Goal: Task Accomplishment & Management: Complete application form

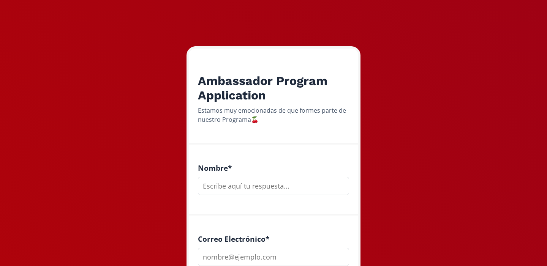
scroll to position [80, 0]
click at [274, 186] on input "text" at bounding box center [273, 186] width 151 height 18
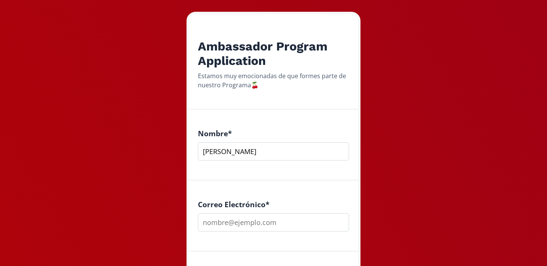
scroll to position [179, 0]
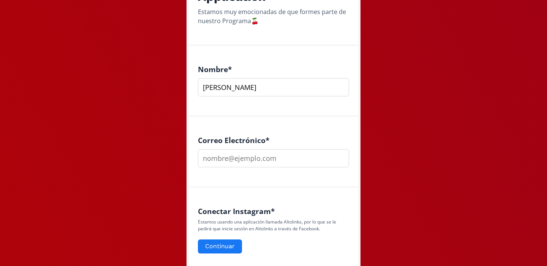
type input "[PERSON_NAME]"
click at [252, 166] on input "email" at bounding box center [273, 158] width 151 height 18
type input "[EMAIL_ADDRESS][DOMAIN_NAME]"
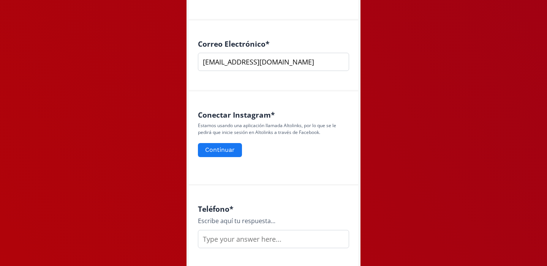
scroll to position [276, 0]
click at [222, 147] on button "Continuar" at bounding box center [220, 150] width 46 height 16
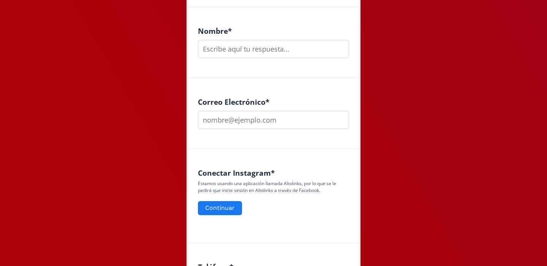
scroll to position [218, 0]
click at [240, 48] on input "text" at bounding box center [273, 48] width 151 height 18
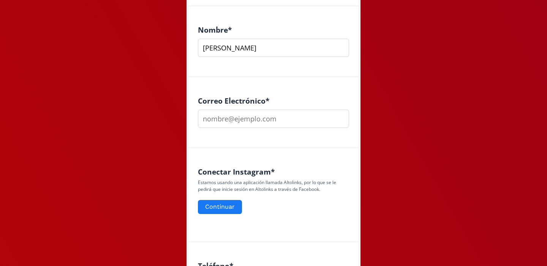
type input "[PERSON_NAME]"
click at [235, 117] on input "email" at bounding box center [273, 119] width 151 height 18
type input "[EMAIL_ADDRESS][DOMAIN_NAME]"
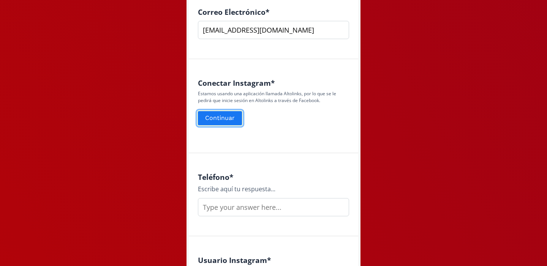
click at [225, 122] on button "Continuar" at bounding box center [220, 118] width 46 height 16
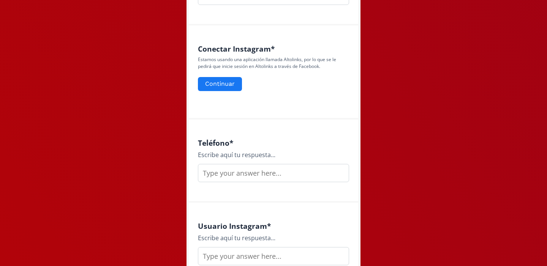
scroll to position [347, 0]
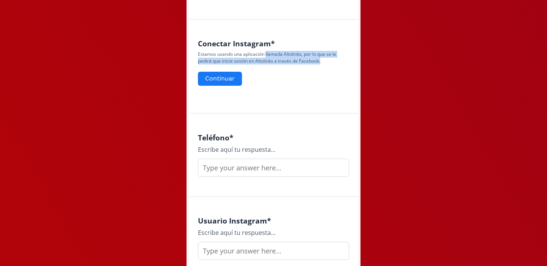
drag, startPoint x: 266, startPoint y: 54, endPoint x: 325, endPoint y: 63, distance: 59.6
click at [325, 63] on p "Estamos usando una aplicación llamada Altolinks, por lo que se le pedirá que in…" at bounding box center [273, 58] width 151 height 14
click at [329, 60] on p "Estamos usando una aplicación llamada Altolinks, por lo que se le pedirá que in…" at bounding box center [273, 58] width 151 height 14
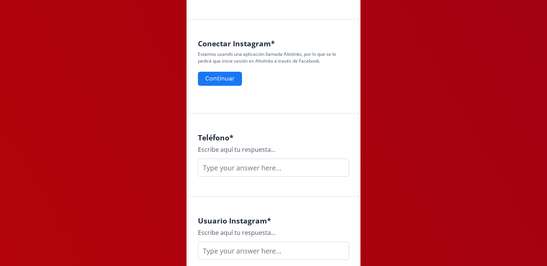
click at [246, 169] on input "text" at bounding box center [273, 168] width 151 height 18
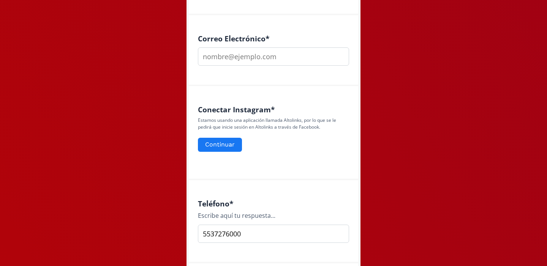
scroll to position [280, 0]
type input "5537276000"
click at [234, 52] on input "email" at bounding box center [273, 57] width 151 height 18
type input "becerrilbrenda@gmail.com"
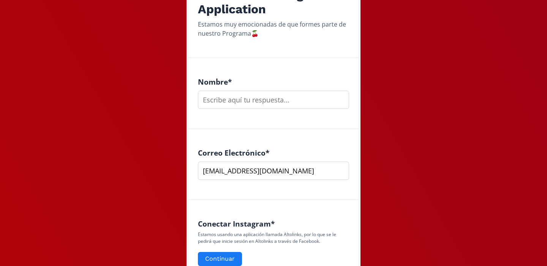
scroll to position [167, 0]
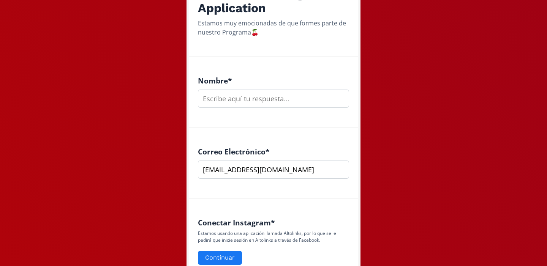
click at [245, 101] on input "text" at bounding box center [273, 99] width 151 height 18
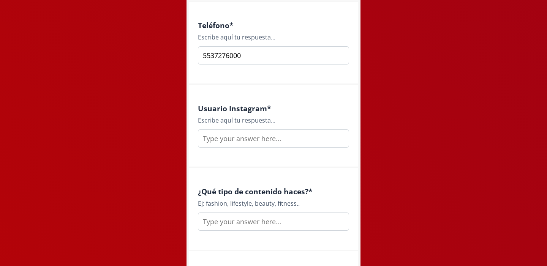
scroll to position [481, 0]
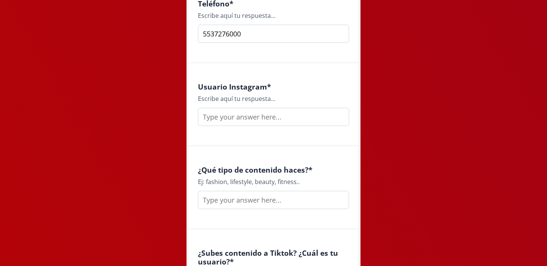
type input "[PERSON_NAME]"
click at [233, 116] on input "text" at bounding box center [273, 117] width 151 height 18
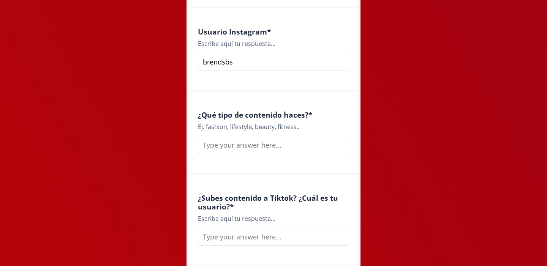
scroll to position [549, 0]
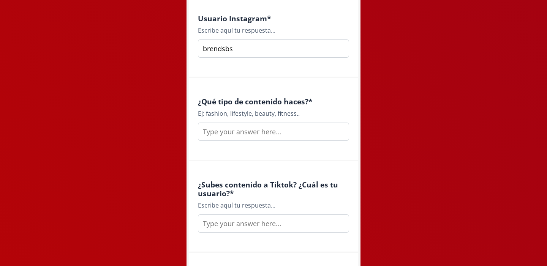
type input "brendsbs"
click at [252, 132] on input "text" at bounding box center [273, 132] width 151 height 18
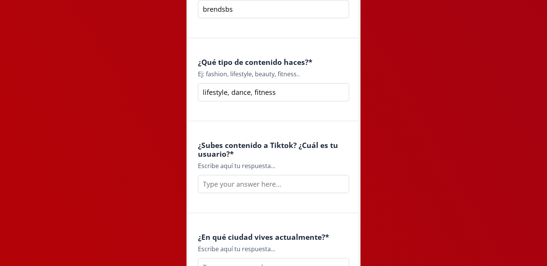
scroll to position [579, 0]
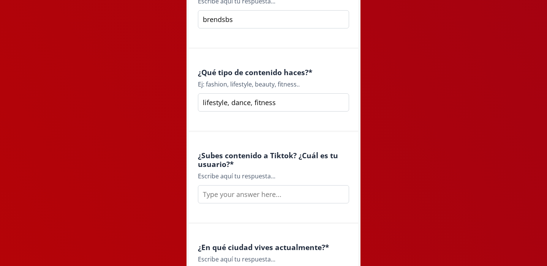
drag, startPoint x: 277, startPoint y: 106, endPoint x: 254, endPoint y: 105, distance: 23.6
click at [254, 105] on input "lifestyle, dance, fitness" at bounding box center [273, 103] width 151 height 18
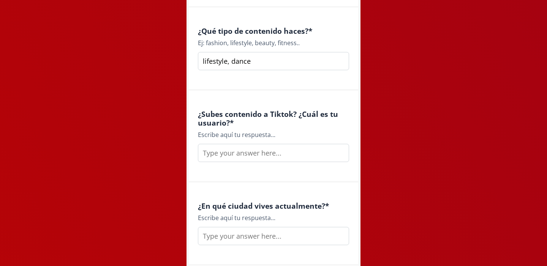
scroll to position [637, 0]
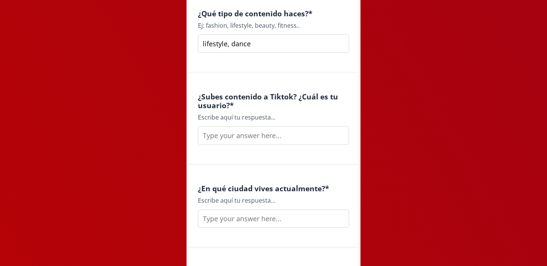
type input "lifestyle, dance"
click at [250, 138] on input "text" at bounding box center [273, 136] width 151 height 18
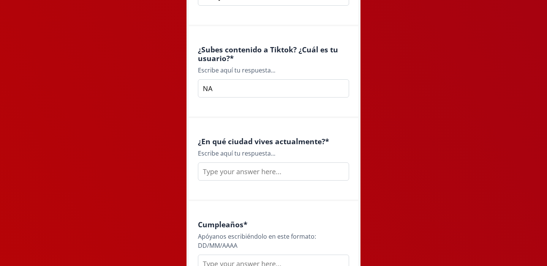
scroll to position [696, 0]
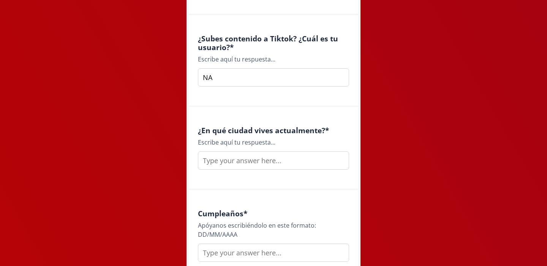
type input "NA"
click at [253, 164] on input "text" at bounding box center [273, 161] width 151 height 18
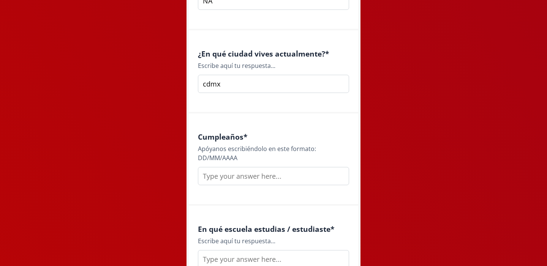
type input "cdmx"
click at [218, 176] on input "text" at bounding box center [273, 176] width 151 height 18
click at [212, 176] on input "2709119" at bounding box center [273, 176] width 151 height 18
click at [219, 176] on input "27/09119" at bounding box center [273, 176] width 151 height 18
click at [235, 173] on input "27/09/119" at bounding box center [273, 176] width 151 height 18
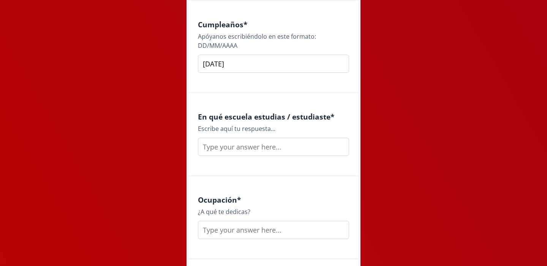
scroll to position [889, 0]
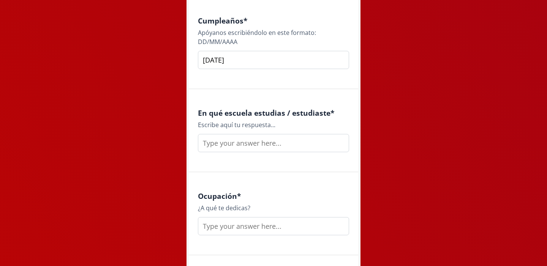
type input "27/09/1994"
click at [246, 143] on input "text" at bounding box center [273, 143] width 151 height 18
type input "I"
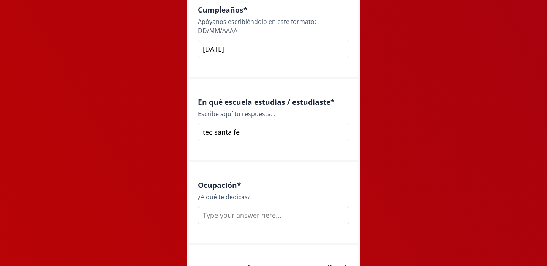
type input "tec santa fe"
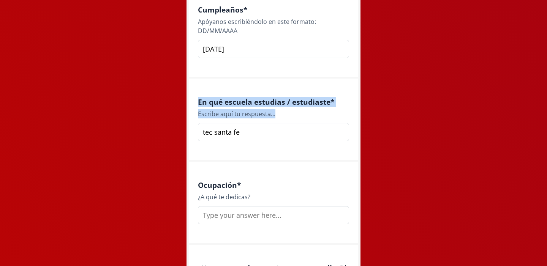
drag, startPoint x: 197, startPoint y: 101, endPoint x: 306, endPoint y: 109, distance: 109.0
click at [306, 109] on div "En qué escuela estudias / estudiaste * Escribe aquí tu respuesta... tec santa fe" at bounding box center [274, 120] width 170 height 83
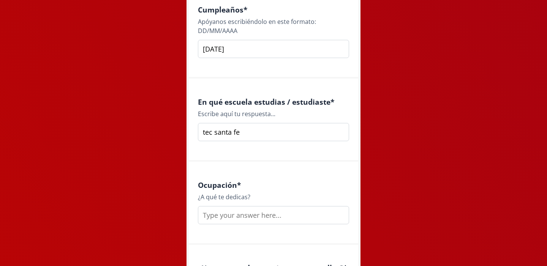
click at [306, 110] on div "Escribe aquí tu respuesta..." at bounding box center [273, 113] width 151 height 9
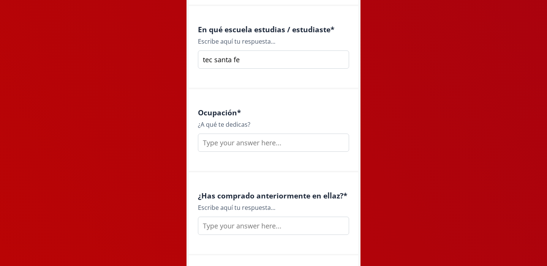
scroll to position [974, 0]
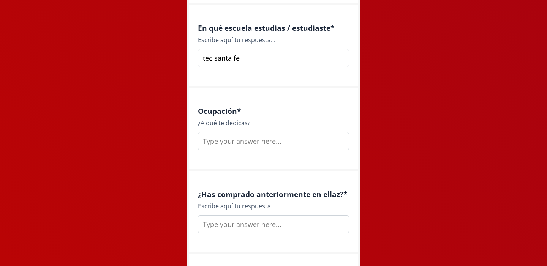
click at [229, 147] on input "text" at bounding box center [273, 141] width 151 height 18
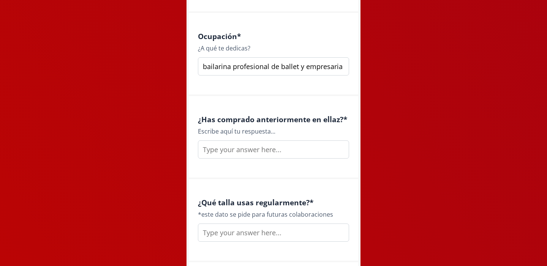
scroll to position [1055, 0]
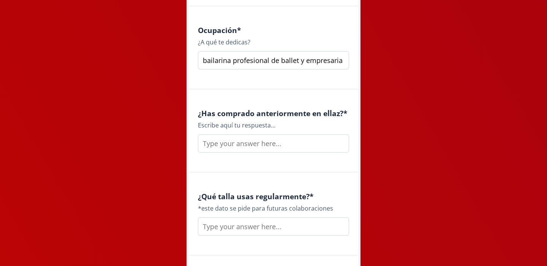
type input "bailarina profesional de ballet y empresaria"
click at [224, 154] on div "¿Has comprado anteriormente en ellaz? * Escribe aquí tu respuesta..." at bounding box center [274, 131] width 170 height 83
click at [220, 144] on input "text" at bounding box center [273, 144] width 151 height 18
type input "i"
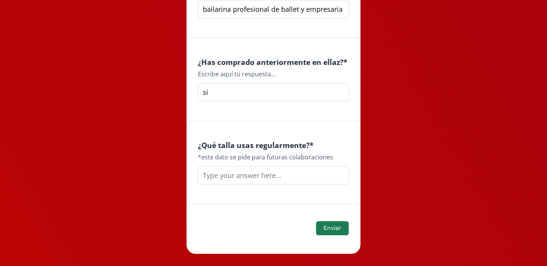
scroll to position [1121, 0]
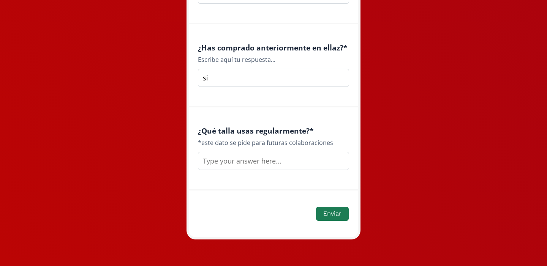
type input "si"
click at [229, 157] on input "text" at bounding box center [273, 161] width 151 height 18
type input "S"
drag, startPoint x: 196, startPoint y: 129, endPoint x: 211, endPoint y: 146, distance: 22.4
click at [209, 145] on div "¿Qué talla usas regularmente? * *este dato se pide para futuras colaboraciones S" at bounding box center [274, 149] width 170 height 83
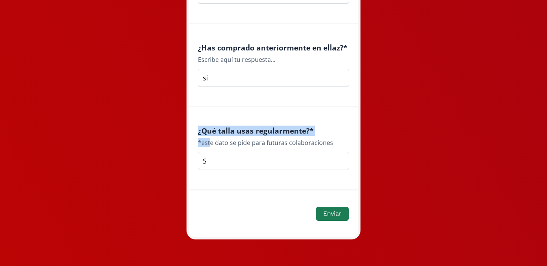
click at [211, 146] on div "*este dato se pide para futuras colaboraciones" at bounding box center [273, 142] width 151 height 9
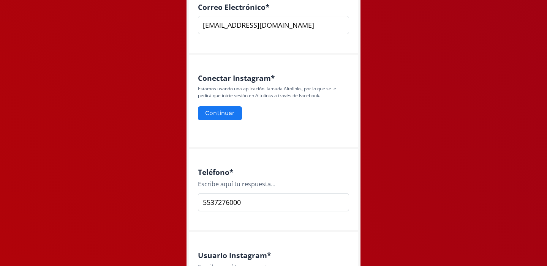
scroll to position [328, 0]
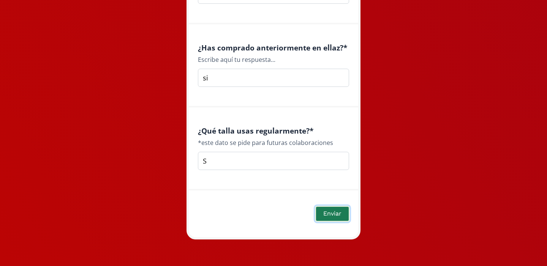
click at [333, 219] on button "Enviar" at bounding box center [332, 214] width 35 height 16
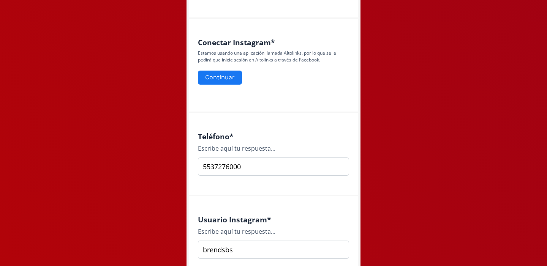
scroll to position [302, 0]
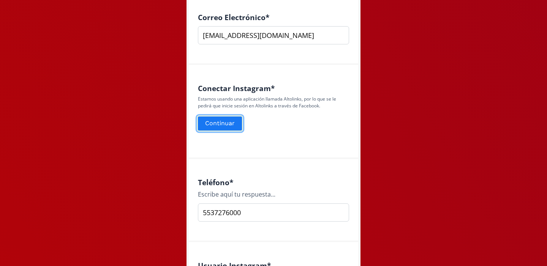
click at [230, 128] on button "Continuar" at bounding box center [220, 124] width 46 height 16
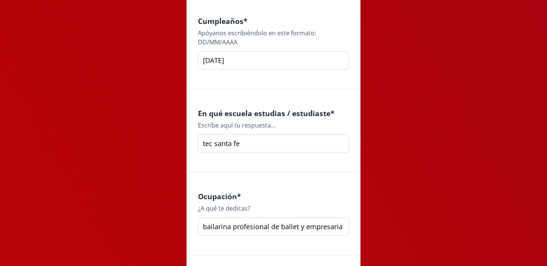
scroll to position [1146, 0]
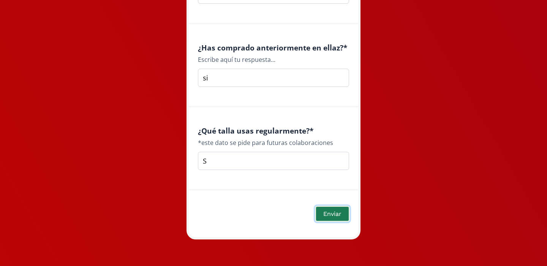
click at [330, 214] on button "Enviar" at bounding box center [332, 214] width 35 height 16
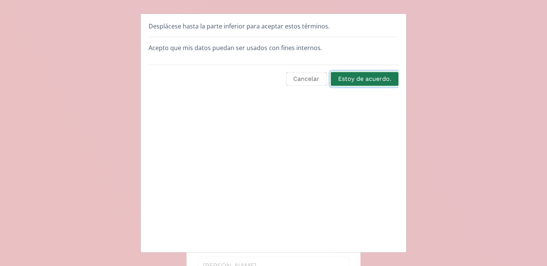
click at [368, 81] on button "Estoy de acuerdo." at bounding box center [365, 79] width 70 height 16
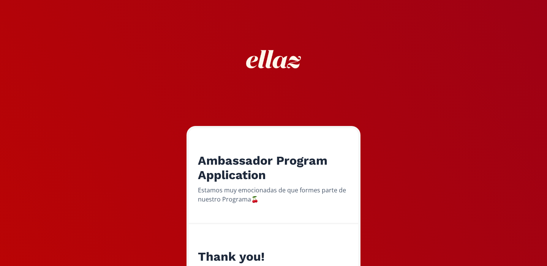
scroll to position [88, 0]
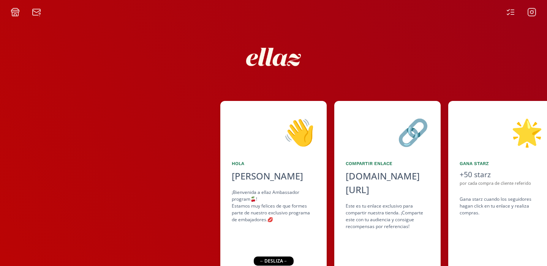
click at [332, 61] on div at bounding box center [274, 57] width 456 height 81
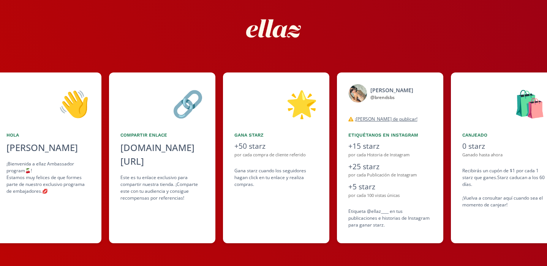
scroll to position [0, 228]
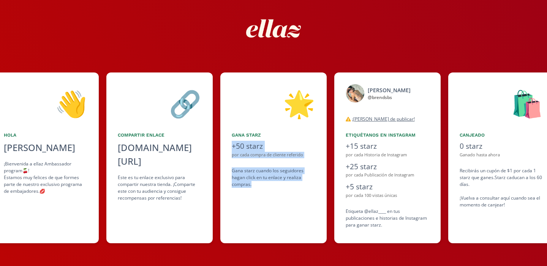
drag, startPoint x: 232, startPoint y: 147, endPoint x: 253, endPoint y: 187, distance: 44.7
click at [254, 187] on div "🌟 Gana starz +50 starz por cada compra de cliente referido Gana starz cuando lo…" at bounding box center [273, 158] width 106 height 171
click at [253, 187] on div "Gana starz cuando los seguidores hagan click en tu enlace y realiza compras ." at bounding box center [274, 178] width 84 height 21
